Goal: Find specific page/section: Find specific page/section

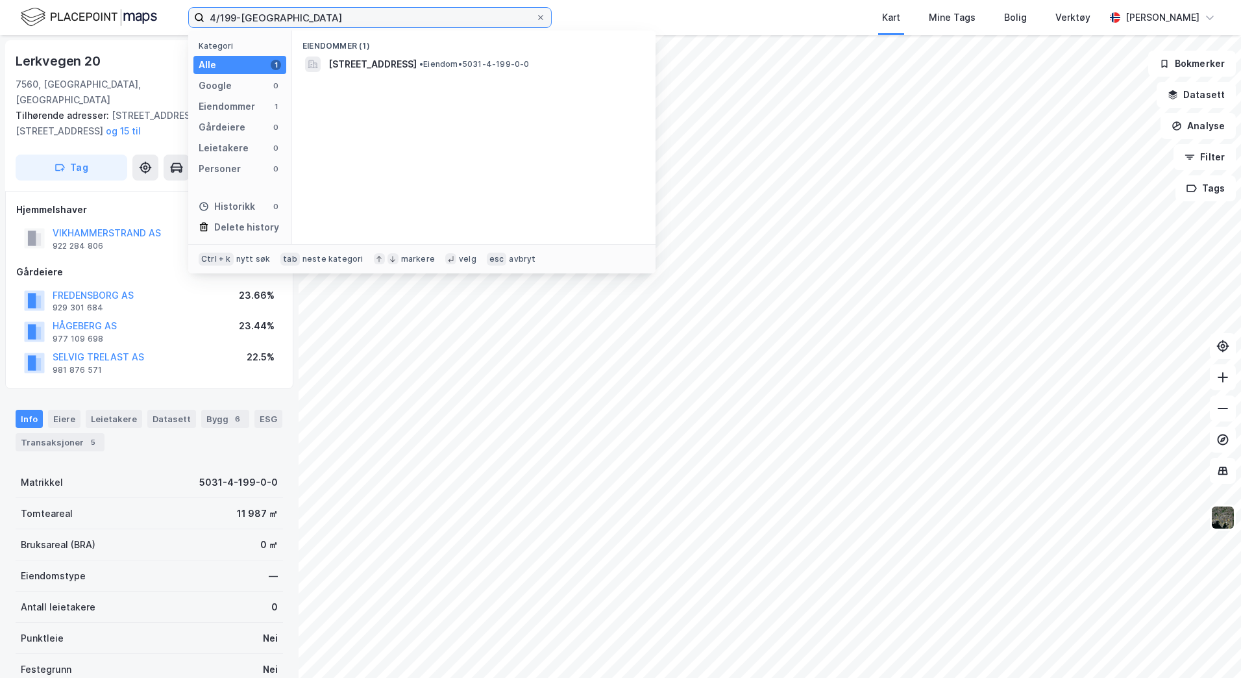
click at [280, 12] on input "4/199-[GEOGRAPHIC_DATA]" at bounding box center [369, 17] width 331 height 19
type input "4"
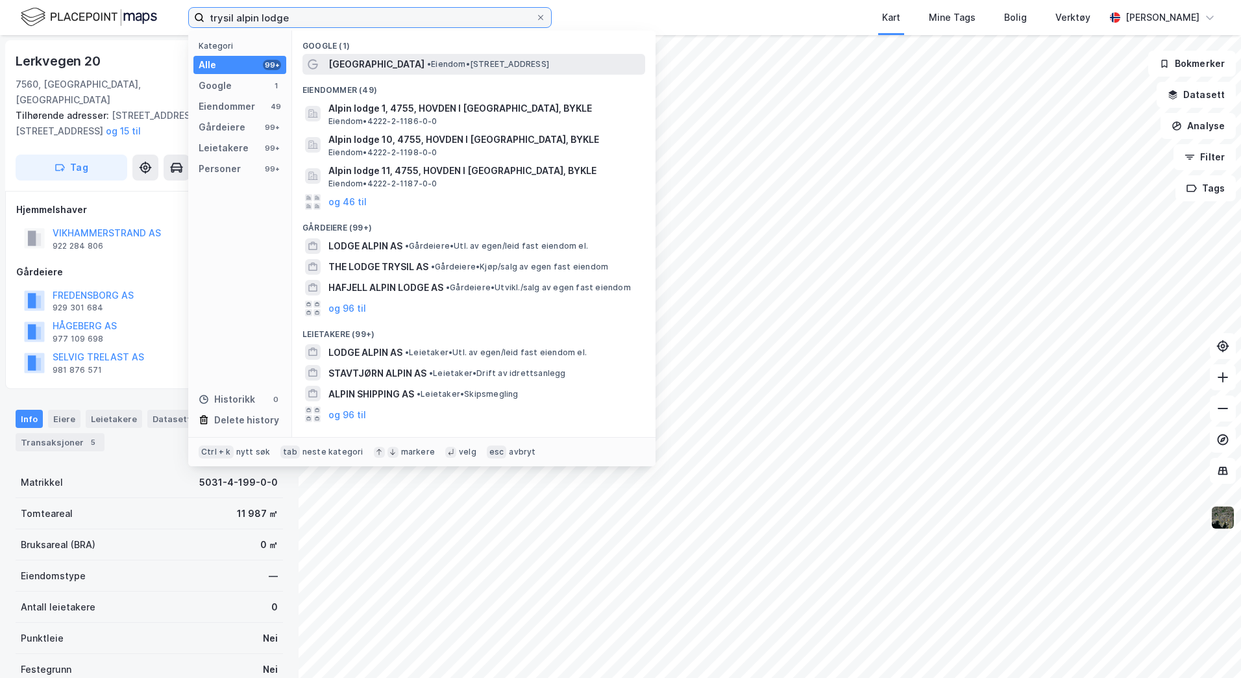
type input "trysil alpin lodge"
click at [365, 65] on span "[GEOGRAPHIC_DATA]" at bounding box center [376, 64] width 96 height 16
